Goal: Information Seeking & Learning: Learn about a topic

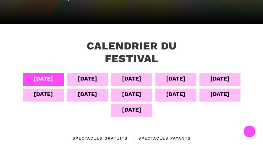
scroll to position [94, 0]
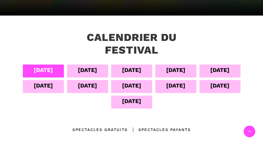
click at [185, 84] on div "[DATE]" at bounding box center [175, 85] width 19 height 9
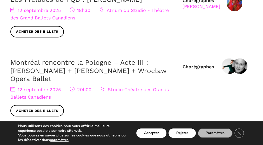
scroll to position [345, 0]
click at [166, 70] on link "Montréal rencontre la Pologne – Acte III : [PERSON_NAME] + [PERSON_NAME] + Wroc…" at bounding box center [88, 70] width 156 height 24
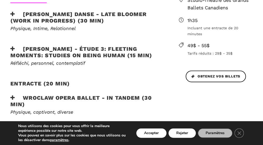
scroll to position [247, 0]
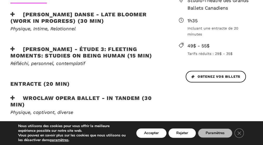
click at [57, 104] on h3 "Wroclaw Opera Ballet - In Tandem (30 min)" at bounding box center [86, 101] width 152 height 13
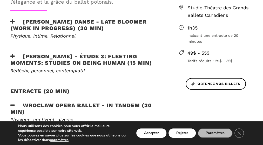
scroll to position [240, 0]
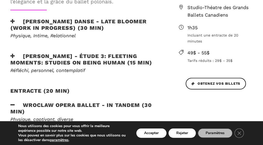
click at [58, 29] on h3 "[PERSON_NAME] Danse - Late bloomer (work in progress) (30 min)" at bounding box center [86, 24] width 152 height 13
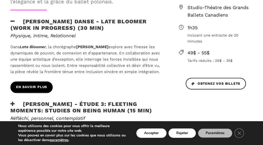
click at [41, 91] on link "En savoir plus" at bounding box center [31, 88] width 42 height 12
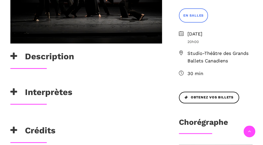
scroll to position [186, 0]
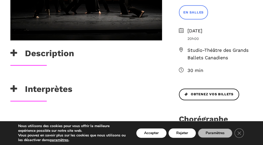
click at [46, 90] on h3 "Interprètes" at bounding box center [41, 90] width 62 height 13
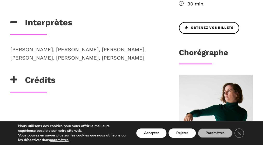
scroll to position [252, 0]
